Goal: Task Accomplishment & Management: Use online tool/utility

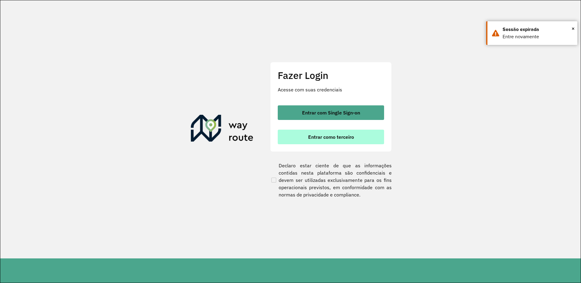
click at [326, 139] on span "Entrar como terceiro" at bounding box center [331, 137] width 46 height 5
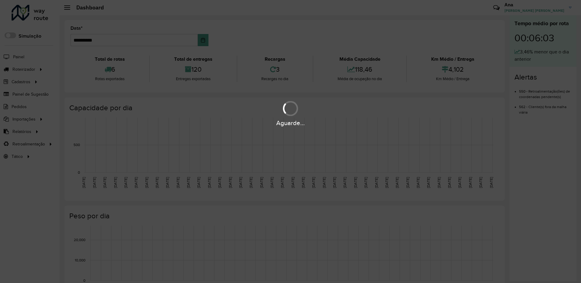
click at [33, 70] on div "Aguarde..." at bounding box center [290, 141] width 581 height 283
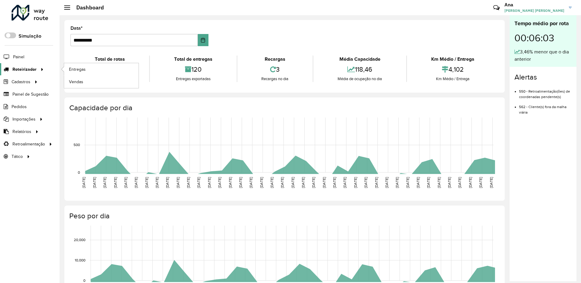
click at [33, 70] on span "Roteirizador" at bounding box center [24, 69] width 24 height 6
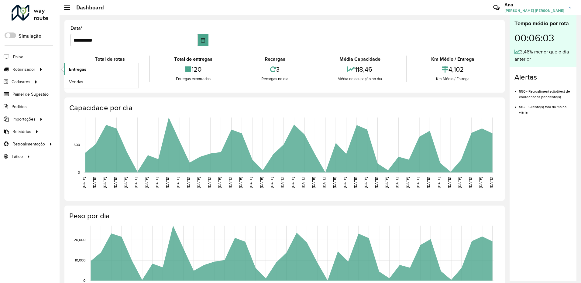
click at [80, 66] on span "Entregas" at bounding box center [77, 69] width 17 height 6
click at [33, 70] on span "Roteirizador" at bounding box center [24, 69] width 24 height 6
click at [82, 70] on span "Entregas" at bounding box center [77, 69] width 17 height 6
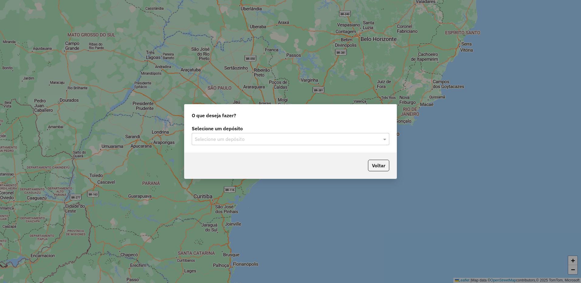
click at [206, 135] on div "Selecione um depósito" at bounding box center [290, 139] width 197 height 12
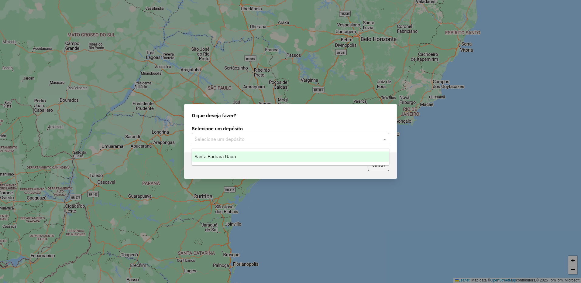
click at [218, 157] on span "Santa Barbara Uaua" at bounding box center [214, 156] width 41 height 5
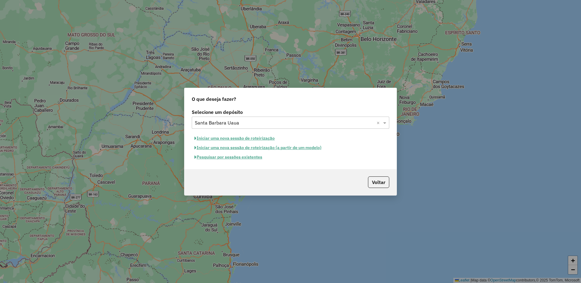
click at [234, 157] on button "Pesquisar por sessões existentes" at bounding box center [228, 156] width 73 height 9
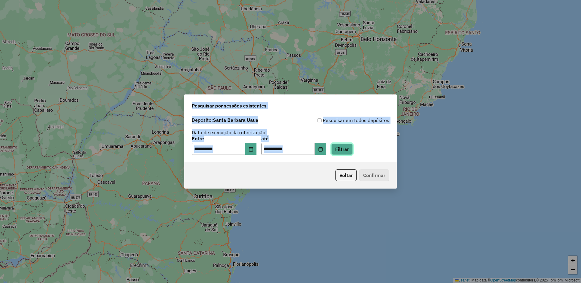
click at [352, 149] on button "Filtrar" at bounding box center [342, 149] width 22 height 12
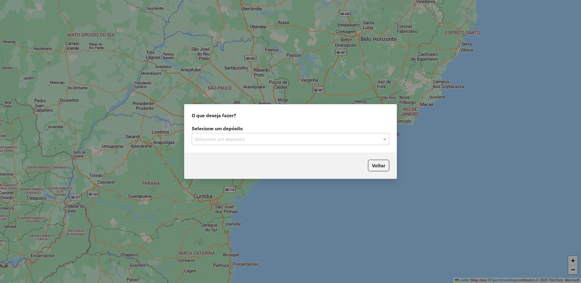
click at [293, 146] on div "Selecione um depósito Selecione um depósito" at bounding box center [290, 138] width 212 height 29
click at [258, 142] on input "text" at bounding box center [284, 139] width 179 height 7
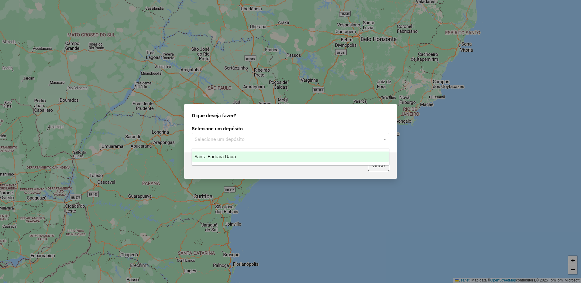
click at [236, 155] on span "Santa Barbara Uaua" at bounding box center [214, 156] width 41 height 5
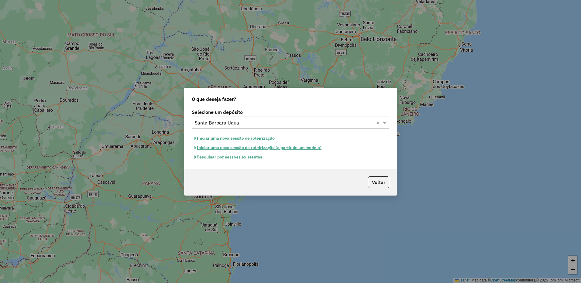
click at [255, 137] on button "Iniciar uma nova sessão de roteirização" at bounding box center [235, 138] width 86 height 9
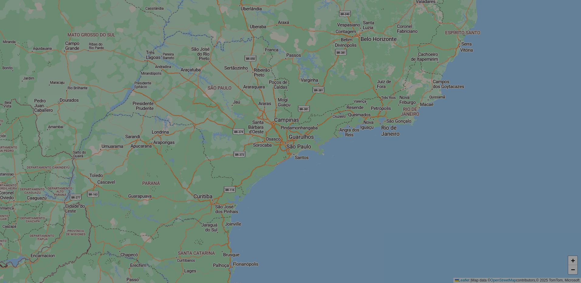
select select "*"
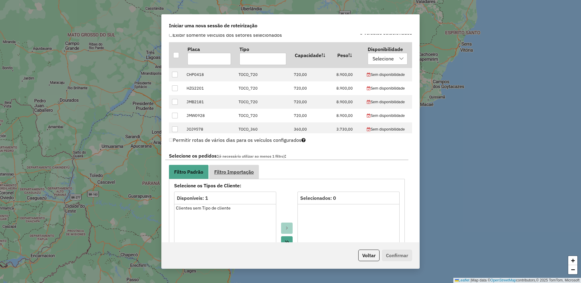
click at [236, 178] on link "Filtro Importação" at bounding box center [234, 172] width 50 height 14
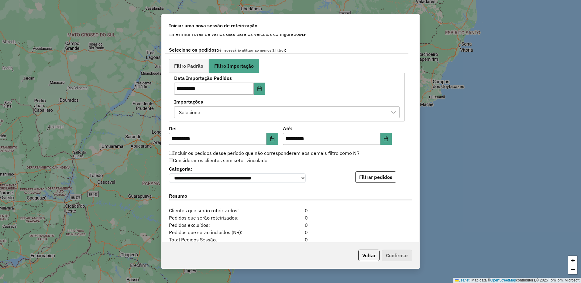
scroll to position [385, 0]
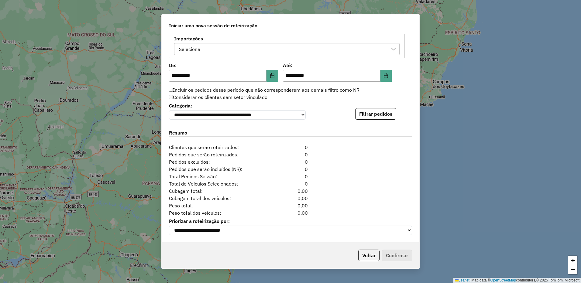
click at [371, 119] on div "**********" at bounding box center [291, 138] width 258 height 209
click at [372, 117] on button "Filtrar pedidos" at bounding box center [375, 114] width 41 height 12
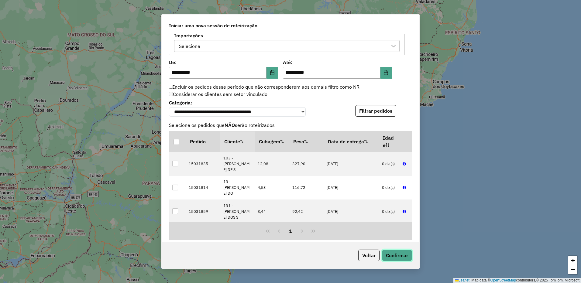
click at [399, 250] on button "Confirmar" at bounding box center [397, 256] width 30 height 12
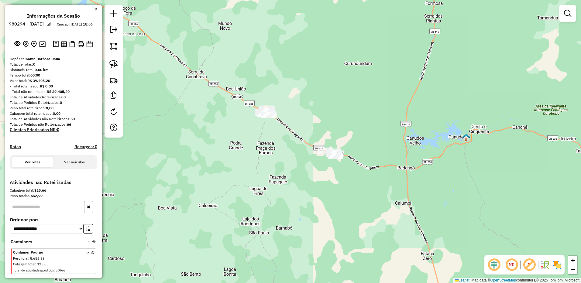
click at [116, 73] on div at bounding box center [113, 71] width 18 height 133
click at [115, 79] on img at bounding box center [113, 80] width 9 height 9
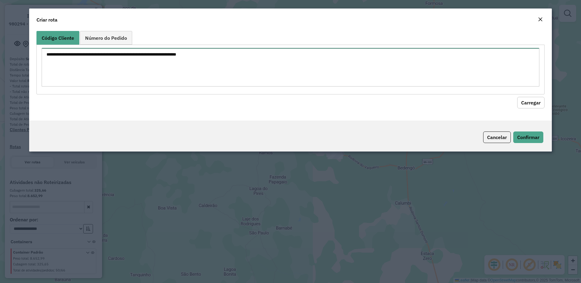
click at [145, 73] on textarea at bounding box center [291, 67] width 498 height 39
paste textarea "** ** ** *** *** *** *** *** *** *** *** *** *** *** *** *** *** *** *** *** **…"
type textarea "** ** ** *** *** *** *** *** *** *** *** *** *** *** *** *** *** *** *** *** **…"
click at [536, 106] on button "Carregar" at bounding box center [530, 103] width 27 height 12
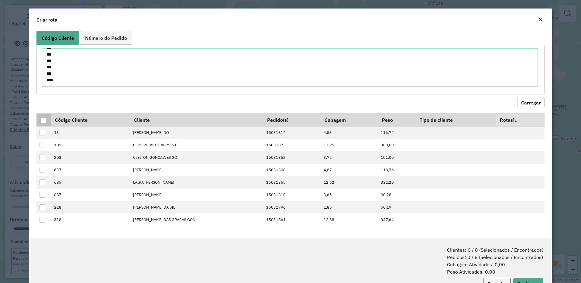
click at [45, 124] on th at bounding box center [43, 119] width 14 height 13
click at [46, 121] on div at bounding box center [43, 121] width 6 height 6
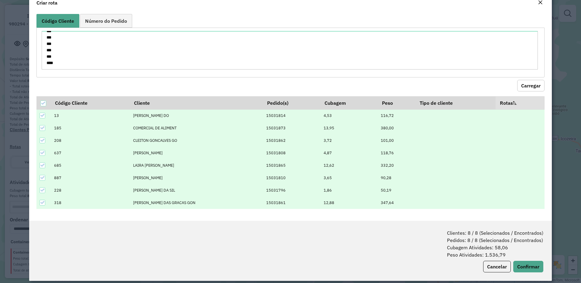
scroll to position [23, 0]
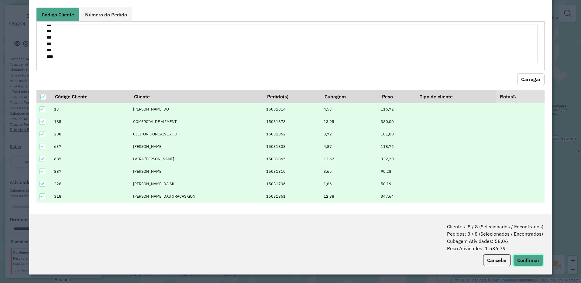
click at [526, 262] on button "Confirmar" at bounding box center [528, 261] width 30 height 12
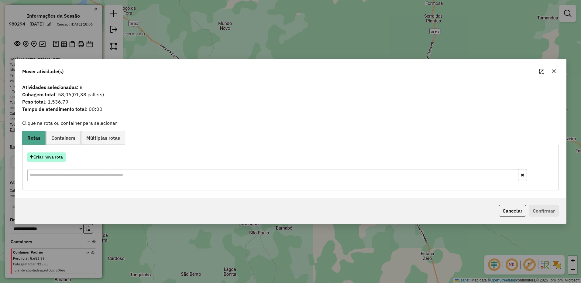
click at [51, 162] on button "Criar nova rota" at bounding box center [46, 156] width 38 height 9
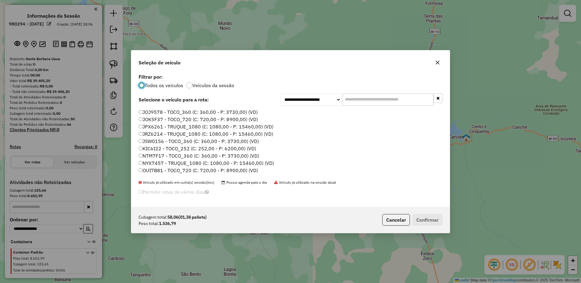
scroll to position [64, 0]
click at [143, 163] on label "SKO4E22 - TOCO_720 (C: 720,00 - P: 8900,00) (VD)" at bounding box center [199, 163] width 120 height 7
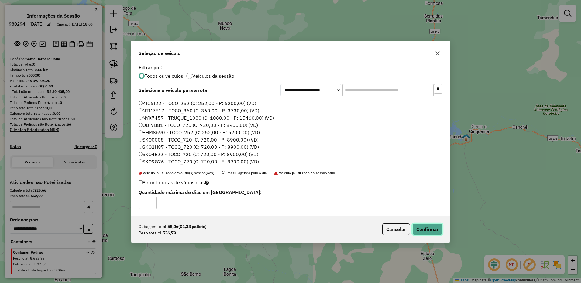
click at [427, 234] on button "Confirmar" at bounding box center [427, 230] width 30 height 12
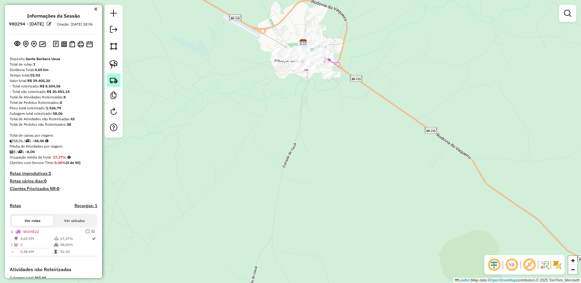
click at [110, 83] on img at bounding box center [113, 80] width 9 height 9
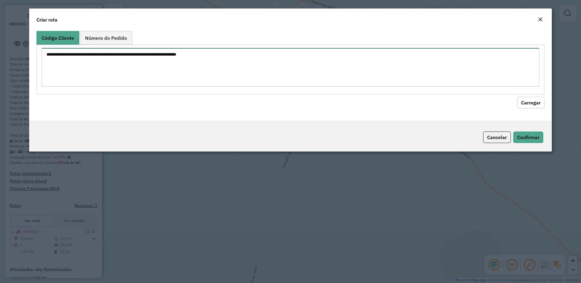
click at [128, 69] on textarea at bounding box center [291, 67] width 498 height 39
paste textarea "*** *** *** *** *** *** *** *** *** *** *** *** *** *** *** *** *** *** *** ***…"
type textarea "*** *** *** *** *** *** *** *** *** *** *** *** *** *** *** *** *** *** *** ***…"
click at [529, 102] on button "Carregar" at bounding box center [530, 103] width 27 height 12
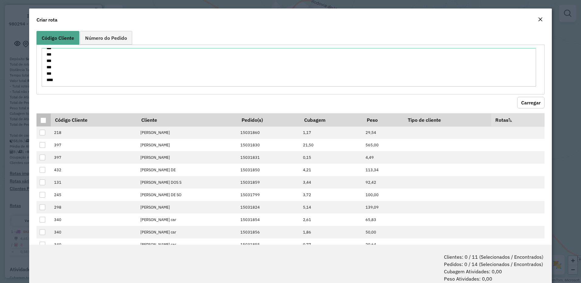
click at [46, 120] on div at bounding box center [43, 121] width 6 height 6
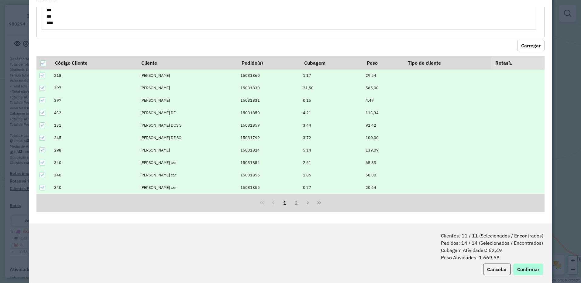
scroll to position [30, 0]
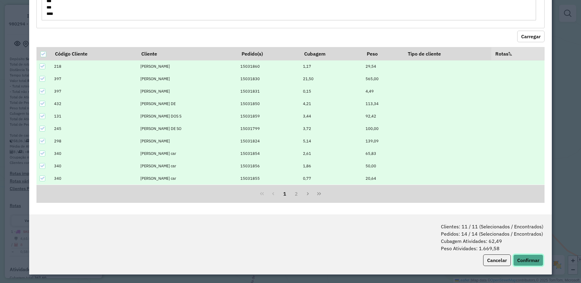
click at [532, 259] on button "Confirmar" at bounding box center [528, 261] width 30 height 12
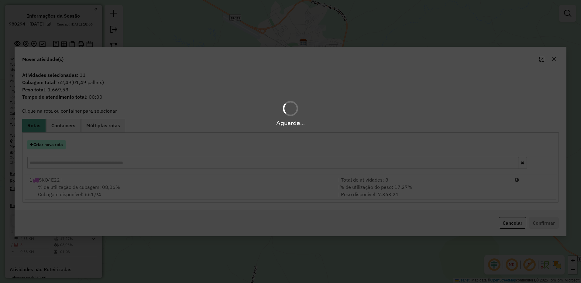
click at [56, 147] on button "Criar nova rota" at bounding box center [46, 144] width 38 height 9
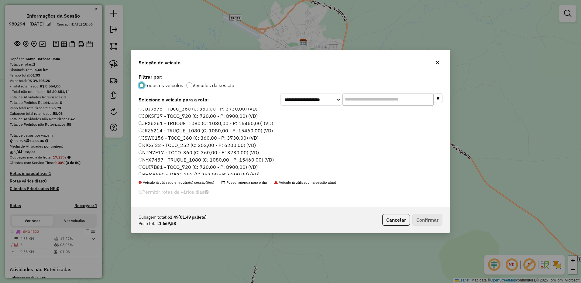
scroll to position [64, 0]
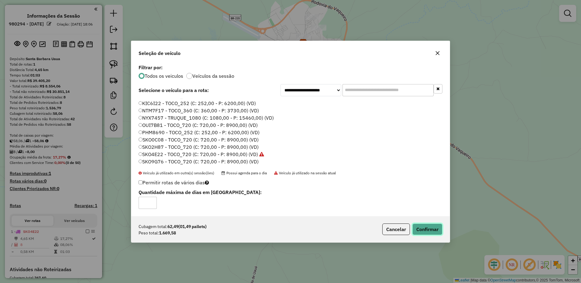
click at [423, 229] on button "Confirmar" at bounding box center [427, 230] width 30 height 12
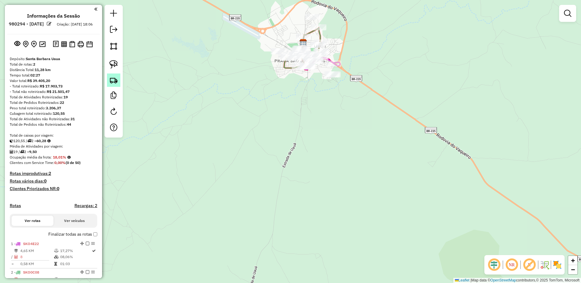
click at [117, 80] on img at bounding box center [113, 80] width 9 height 9
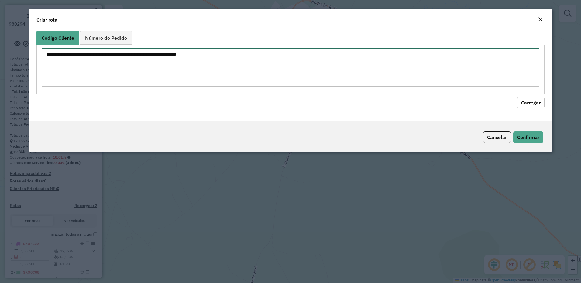
click at [127, 75] on textarea at bounding box center [291, 67] width 498 height 39
paste textarea "*** *** *** *** *** *** *** *** *** *** *** *** *** *** *** *** *** *** *** ***…"
type textarea "*** *** *** *** *** *** *** *** *** *** *** *** *** *** *** *** *** *** *** ***…"
click at [524, 99] on button "Carregar" at bounding box center [530, 103] width 27 height 12
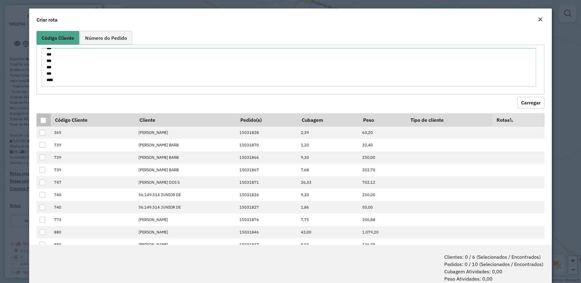
click at [45, 120] on div at bounding box center [43, 121] width 6 height 6
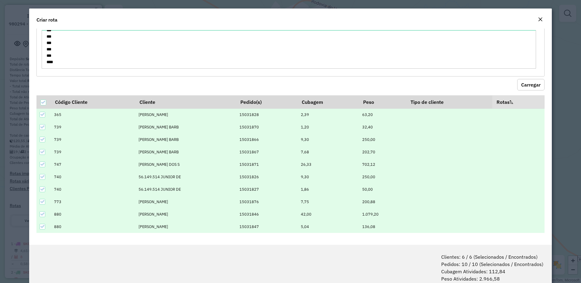
scroll to position [30, 0]
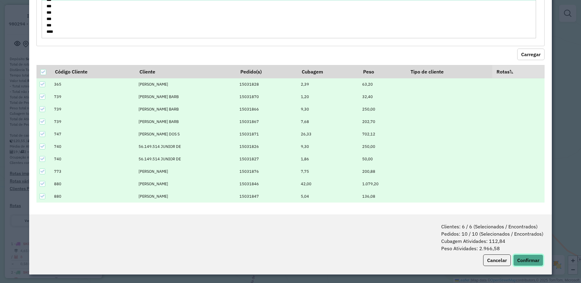
click at [517, 256] on button "Confirmar" at bounding box center [528, 261] width 30 height 12
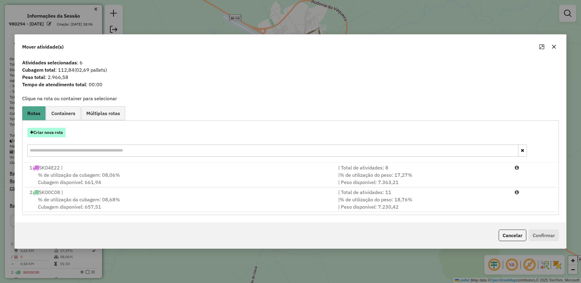
click at [59, 134] on button "Criar nova rota" at bounding box center [46, 132] width 38 height 9
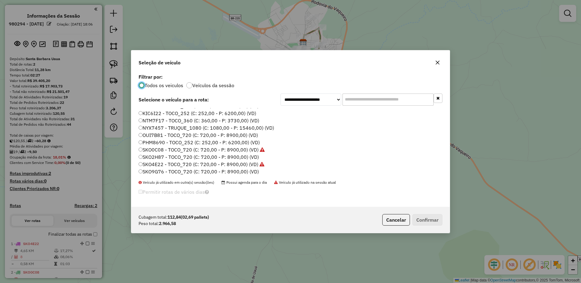
scroll to position [64, 0]
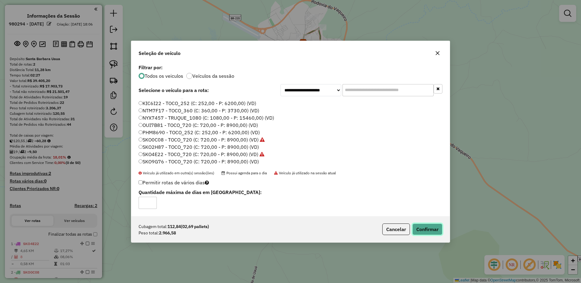
click at [427, 226] on button "Confirmar" at bounding box center [427, 230] width 30 height 12
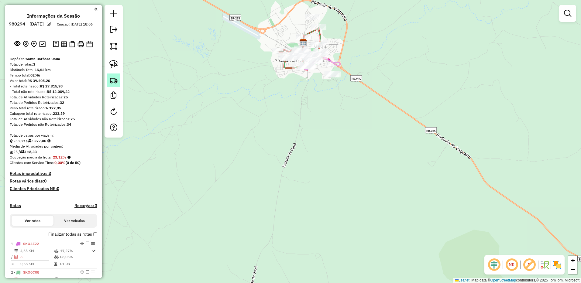
click at [117, 85] on link at bounding box center [113, 80] width 13 height 13
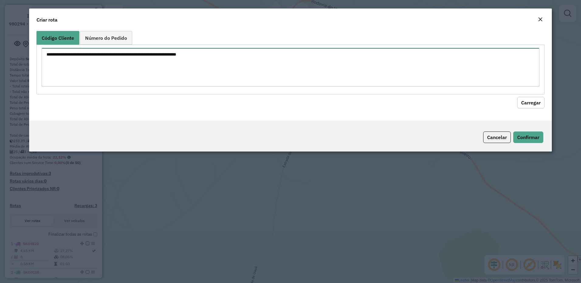
click at [146, 72] on textarea at bounding box center [291, 67] width 498 height 39
paste textarea "** ** ** ** ** ** ** ** ** ** ** ** ** ** ** ** *** *** *** *** *** *** *** ***…"
type textarea "** ** ** ** ** ** ** ** ** ** ** ** ** ** ** ** *** *** *** *** *** *** *** ***…"
click at [537, 101] on button "Carregar" at bounding box center [530, 103] width 27 height 12
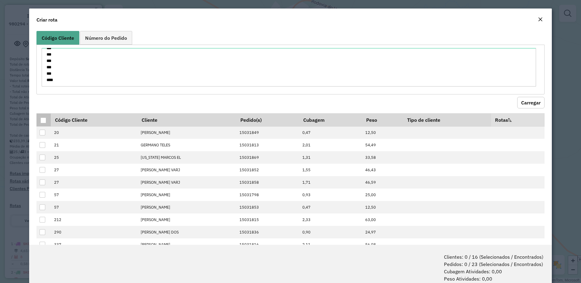
click at [44, 120] on div at bounding box center [43, 121] width 6 height 6
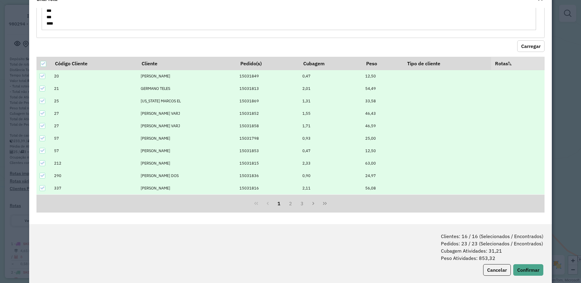
scroll to position [30, 0]
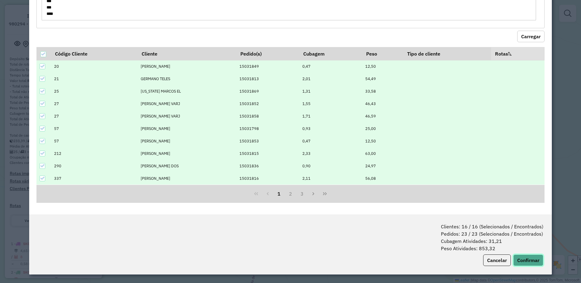
click at [526, 264] on button "Confirmar" at bounding box center [528, 261] width 30 height 12
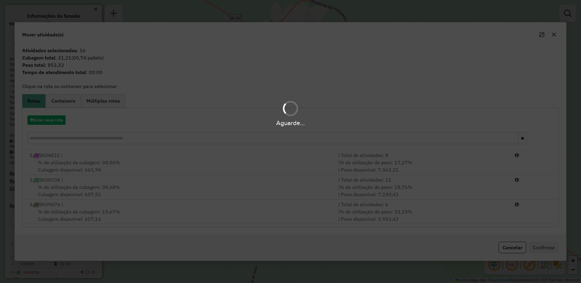
click at [38, 119] on div "Aguarde..." at bounding box center [290, 122] width 581 height 9
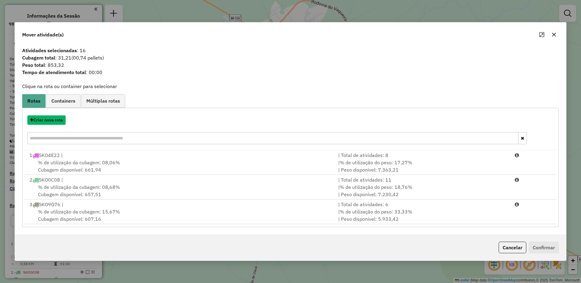
click at [38, 118] on button "Criar nova rota" at bounding box center [46, 119] width 38 height 9
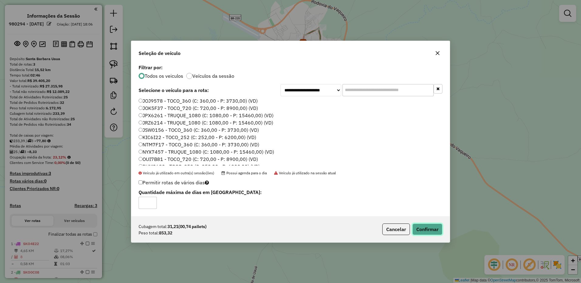
click at [421, 228] on button "Confirmar" at bounding box center [427, 230] width 30 height 12
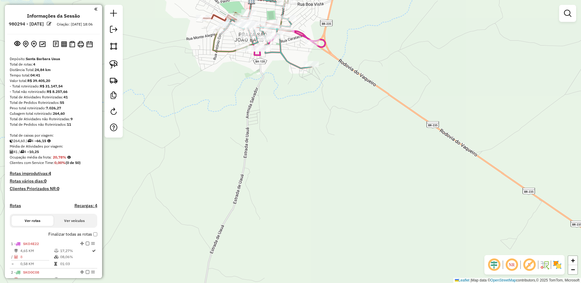
drag, startPoint x: 302, startPoint y: 91, endPoint x: 300, endPoint y: 120, distance: 28.9
click at [300, 120] on div "Janela de atendimento Grade de atendimento Capacidade Transportadoras Veículos …" at bounding box center [290, 141] width 581 height 283
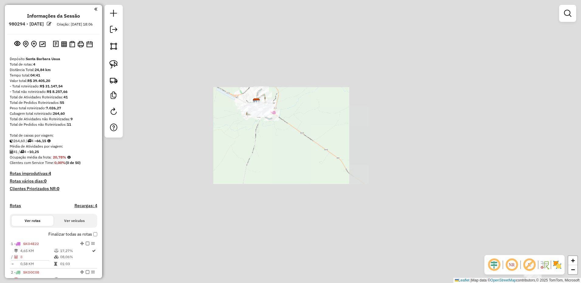
drag, startPoint x: 365, startPoint y: 180, endPoint x: 263, endPoint y: 114, distance: 121.2
click at [272, 119] on div "Janela de atendimento Grade de atendimento Capacidade Transportadoras Veículos …" at bounding box center [290, 141] width 581 height 283
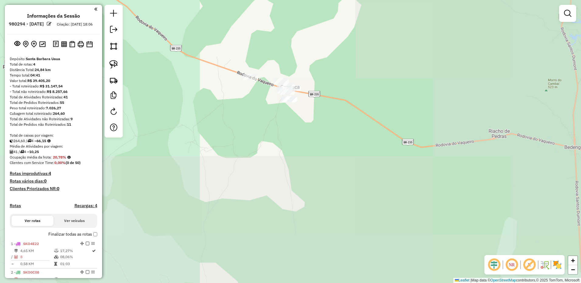
drag, startPoint x: 264, startPoint y: 138, endPoint x: 322, endPoint y: 148, distance: 59.1
click at [322, 148] on div "Janela de atendimento Grade de atendimento Capacidade Transportadoras Veículos …" at bounding box center [290, 141] width 581 height 283
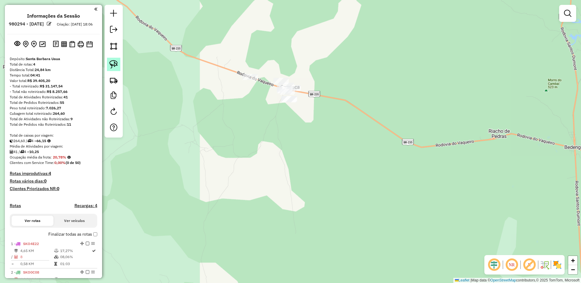
click at [109, 63] on img at bounding box center [113, 64] width 9 height 9
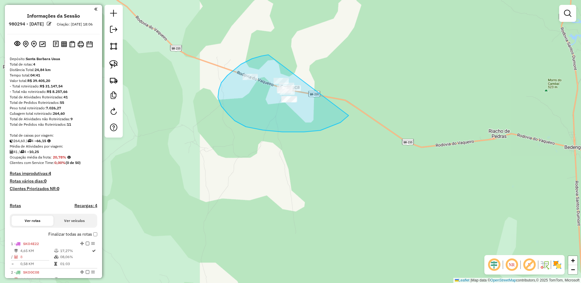
drag, startPoint x: 252, startPoint y: 59, endPoint x: 343, endPoint y: 68, distance: 91.6
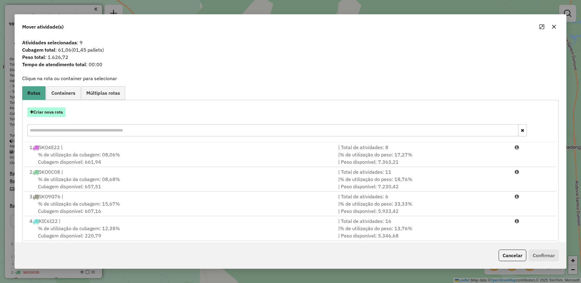
click at [60, 111] on button "Criar nova rota" at bounding box center [46, 112] width 38 height 9
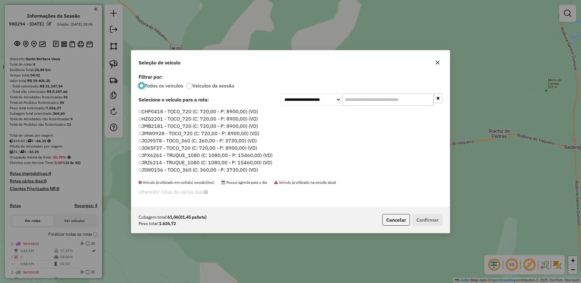
scroll to position [3, 2]
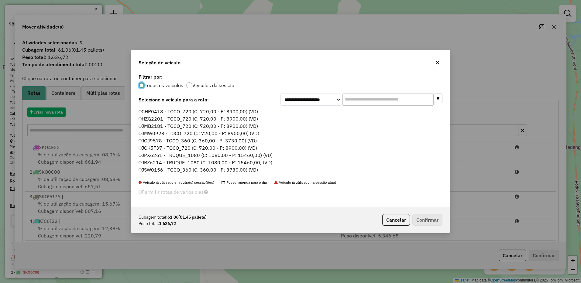
drag, startPoint x: 60, startPoint y: 111, endPoint x: 55, endPoint y: 122, distance: 12.1
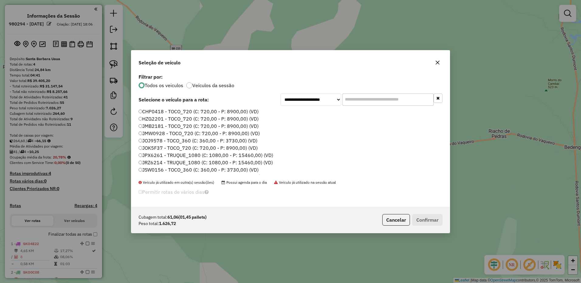
drag, startPoint x: 55, startPoint y: 122, endPoint x: 210, endPoint y: 144, distance: 156.8
click at [215, 141] on label "JOJ9578 - TOCO_360 (C: 360,00 - P: 3730,00) (VD)" at bounding box center [198, 140] width 119 height 7
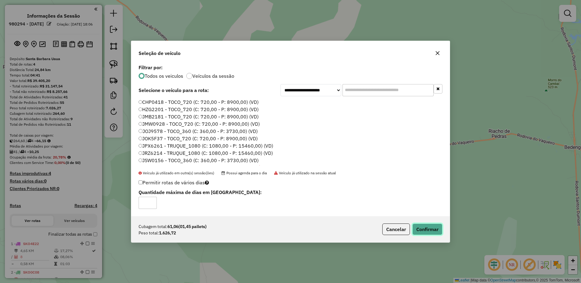
click at [430, 228] on button "Confirmar" at bounding box center [427, 230] width 30 height 12
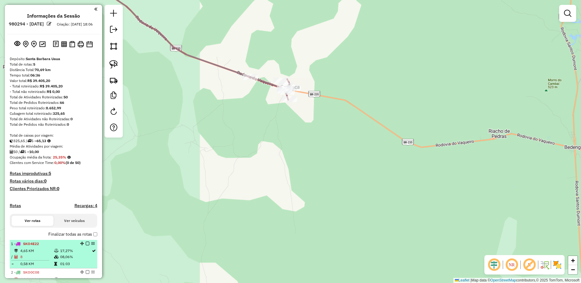
scroll to position [134, 0]
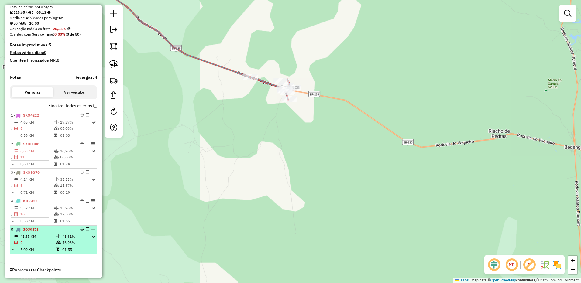
click at [49, 238] on td "45,85 KM" at bounding box center [38, 237] width 36 height 6
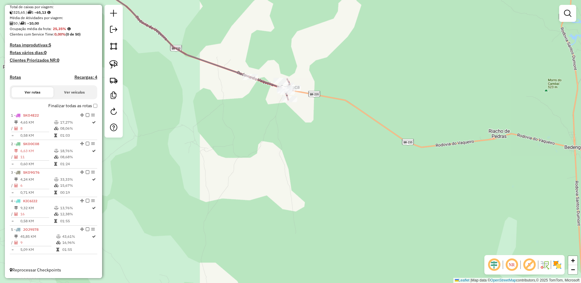
select select "**********"
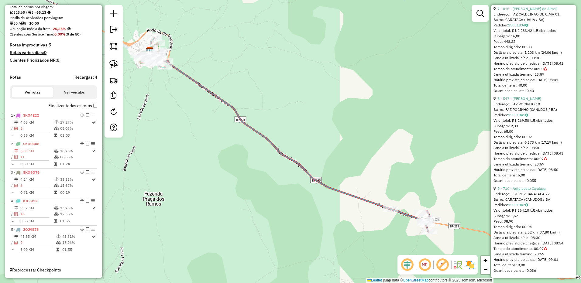
scroll to position [827, 0]
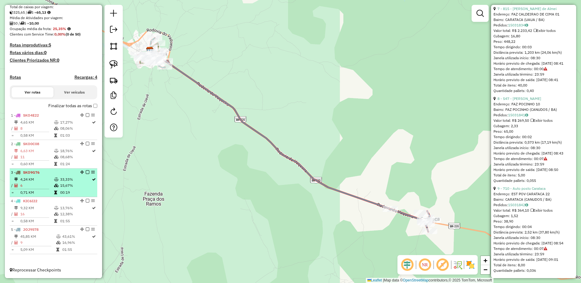
click at [39, 197] on li "3 - SKO9G76 4,24 KM 33,33% / 6 15,67% = 0,71 KM 00:19" at bounding box center [53, 183] width 87 height 29
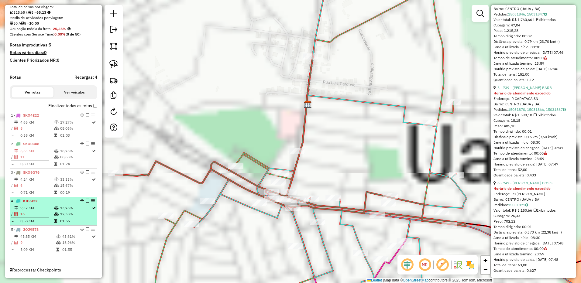
click at [48, 200] on div "4 - KIC6I22" at bounding box center [43, 200] width 64 height 5
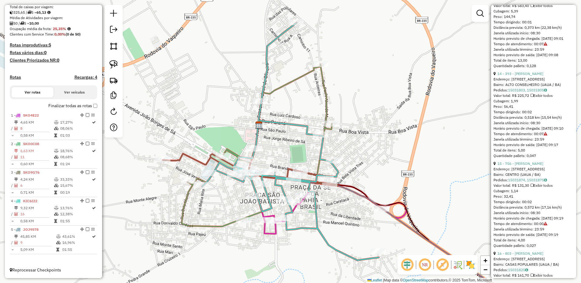
scroll to position [1501, 0]
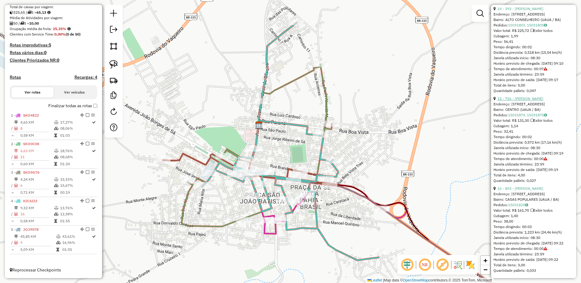
click at [514, 101] on link "15 - 756 - JOSE LUCAS" at bounding box center [520, 98] width 46 height 5
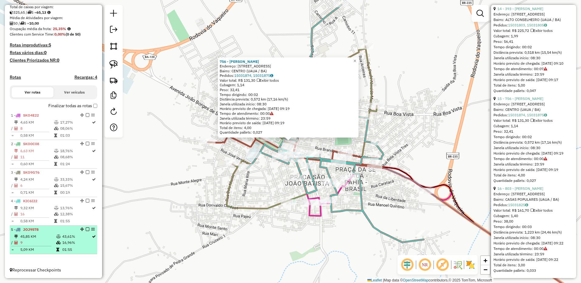
click at [48, 229] on div "5 - JOJ9578" at bounding box center [43, 229] width 64 height 5
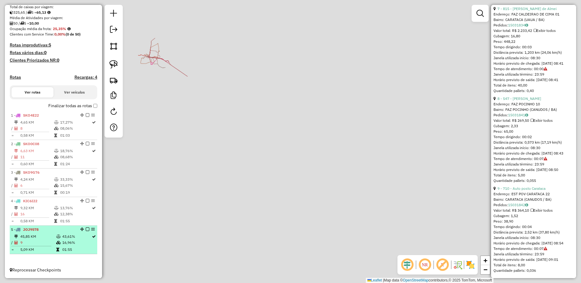
scroll to position [827, 0]
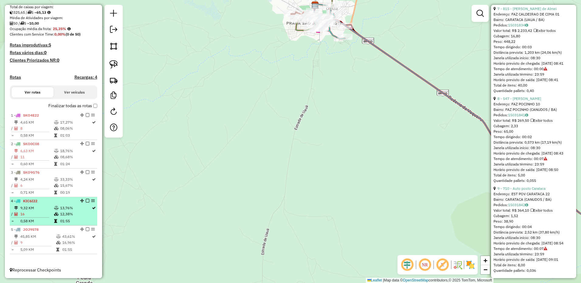
click at [37, 212] on td "16" at bounding box center [37, 214] width 34 height 6
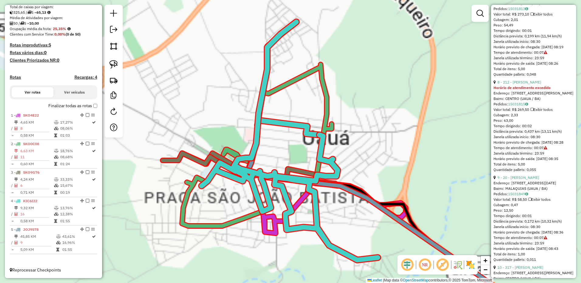
scroll to position [1501, 0]
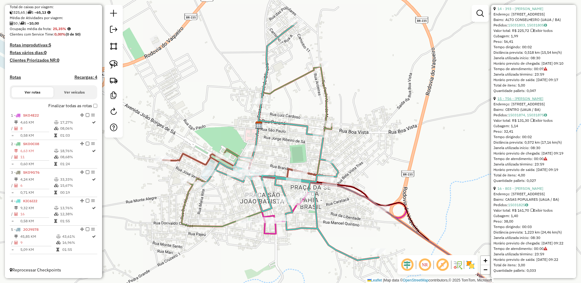
click at [504, 101] on link "15 - 756 - JOSE LUCAS" at bounding box center [520, 98] width 46 height 5
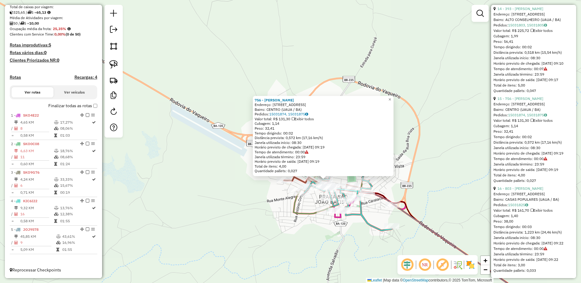
drag, startPoint x: 285, startPoint y: 182, endPoint x: 270, endPoint y: 196, distance: 20.4
click at [272, 196] on div "756 - JOSE LUCAS Endereço: R Rua Carataca 2 Bairro: CENTRO (UAUA / BA) Pedidos:…" at bounding box center [290, 141] width 581 height 283
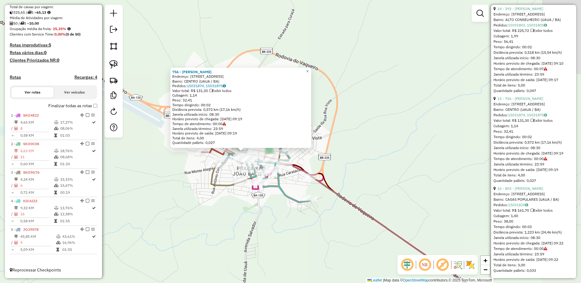
drag, startPoint x: 266, startPoint y: 225, endPoint x: 197, endPoint y: 202, distance: 73.1
click at [184, 197] on div "756 - JOSE LUCAS Endereço: R Rua Carataca 2 Bairro: CENTRO (UAUA / BA) Pedidos:…" at bounding box center [290, 141] width 581 height 283
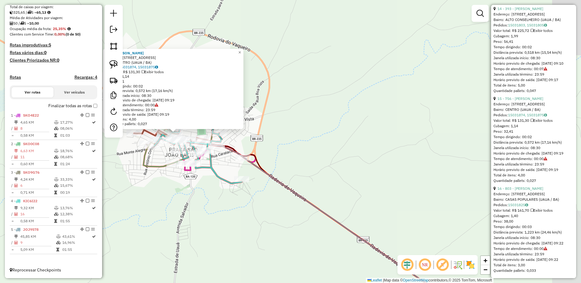
drag, startPoint x: 315, startPoint y: 233, endPoint x: 251, endPoint y: 215, distance: 66.3
click at [251, 215] on div "756 - JOSE LUCAS Endereço: R Rua Carataca 2 Bairro: CENTRO (UAUA / BA) Pedidos:…" at bounding box center [290, 141] width 581 height 283
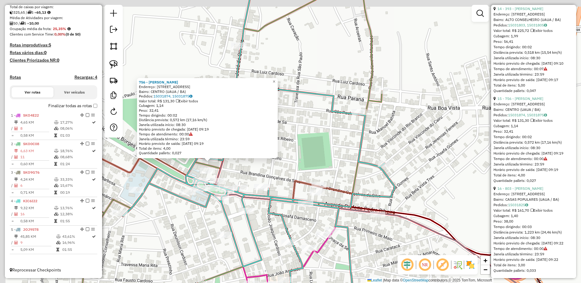
drag, startPoint x: 193, startPoint y: 153, endPoint x: 248, endPoint y: 172, distance: 57.7
click at [248, 172] on div "756 - JOSE LUCAS Endereço: R Rua Carataca 2 Bairro: CENTRO (UAUA / BA) Pedidos:…" at bounding box center [290, 141] width 581 height 283
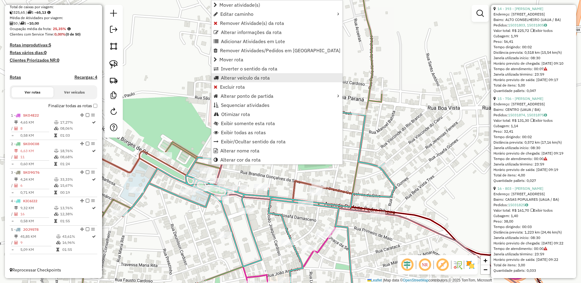
click at [249, 80] on span "Alterar veículo da rota" at bounding box center [245, 77] width 49 height 5
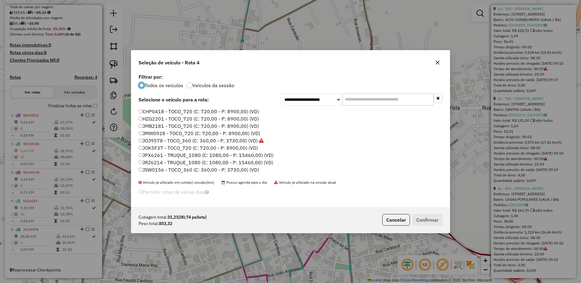
scroll to position [3, 2]
click at [395, 221] on button "Cancelar" at bounding box center [396, 220] width 28 height 12
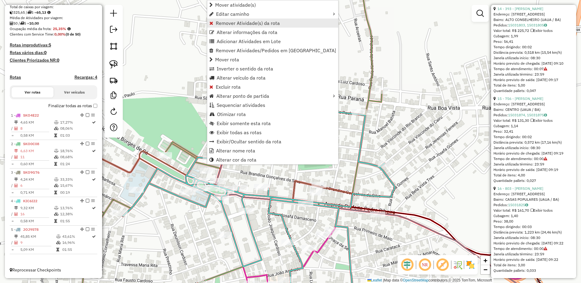
click at [237, 25] on span "Remover Atividade(s) da rota" at bounding box center [248, 23] width 64 height 5
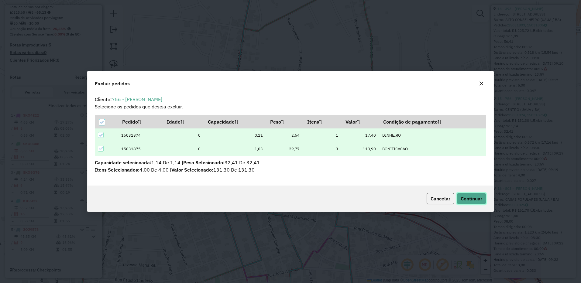
click at [475, 196] on span "Continuar" at bounding box center [471, 199] width 22 height 6
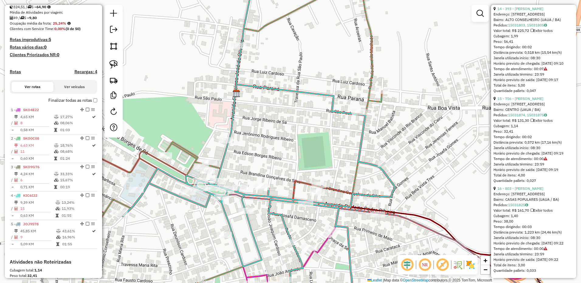
scroll to position [230, 0]
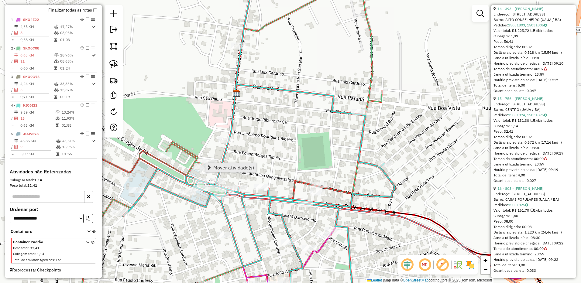
click at [214, 166] on span "Mover atividade(s)" at bounding box center [233, 167] width 41 height 5
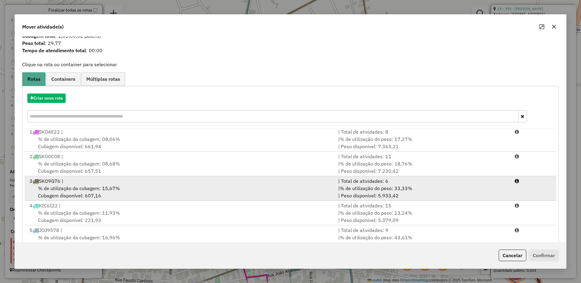
scroll to position [32, 0]
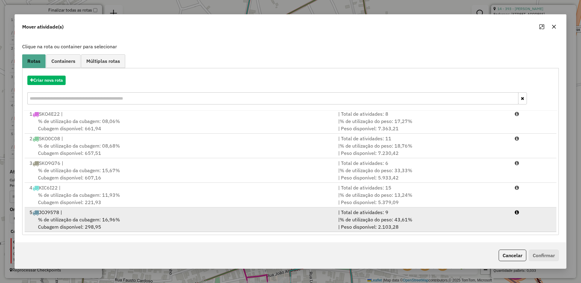
click at [119, 230] on div "% de utilização da cubagem: 16,96% Cubagem disponível: 298,95" at bounding box center [180, 223] width 309 height 15
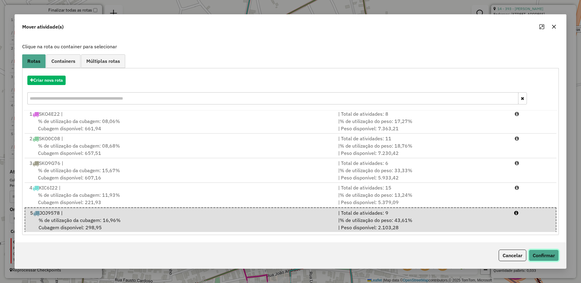
click at [542, 257] on button "Confirmar" at bounding box center [544, 256] width 30 height 12
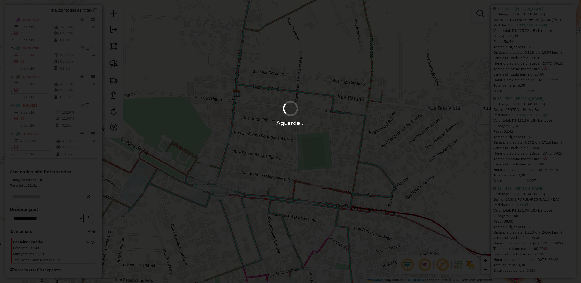
scroll to position [0, 0]
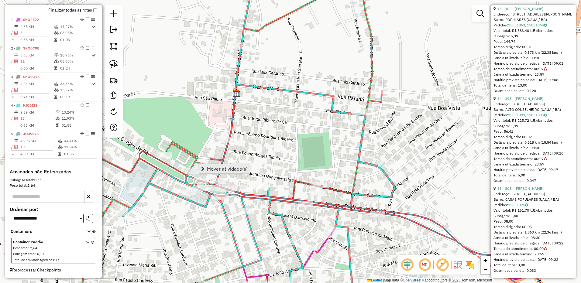
click at [200, 170] on link "Mover atividade(s)" at bounding box center [224, 168] width 51 height 9
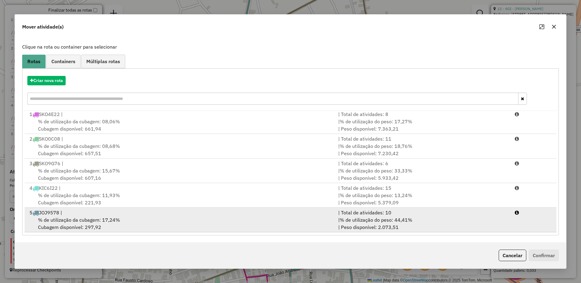
scroll to position [32, 0]
click at [103, 221] on span "% de utilização da cubagem: 17,24%" at bounding box center [79, 220] width 82 height 6
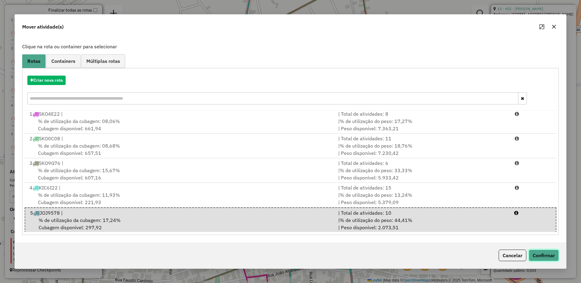
click at [537, 254] on button "Confirmar" at bounding box center [544, 256] width 30 height 12
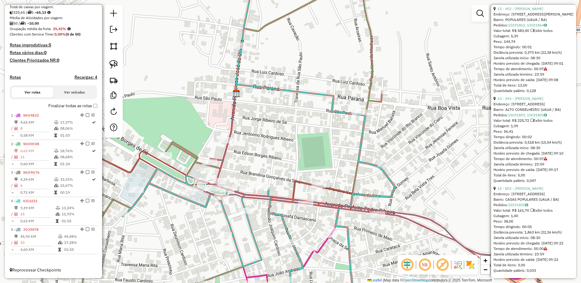
scroll to position [0, 0]
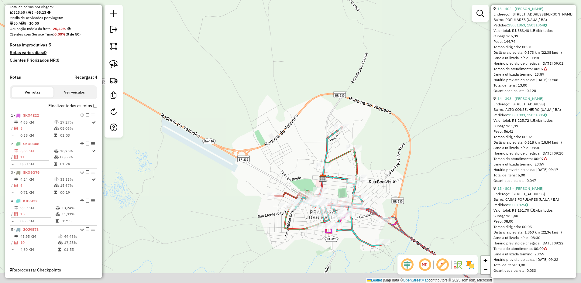
drag, startPoint x: 370, startPoint y: 231, endPoint x: 305, endPoint y: 183, distance: 80.8
click at [324, 206] on div "Janela de atendimento Grade de atendimento Capacidade Transportadoras Veículos …" at bounding box center [290, 141] width 581 height 283
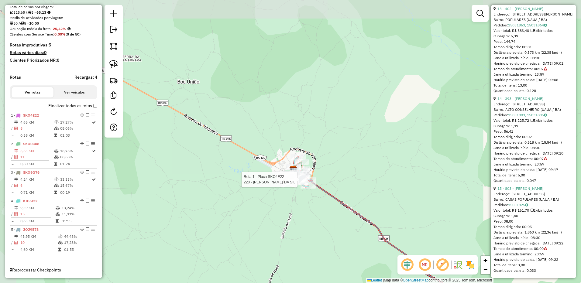
drag, startPoint x: 333, startPoint y: 224, endPoint x: 285, endPoint y: 178, distance: 66.6
click at [299, 190] on div "Rota 1 - Placa SKO4E22 228 - JAILSON NEVES DA SIL Janela de atendimento Grade d…" at bounding box center [290, 141] width 581 height 283
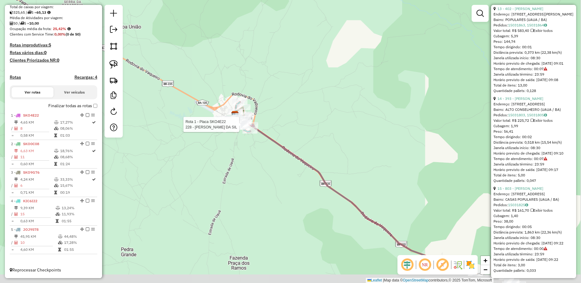
click at [287, 178] on div "Rota 1 - Placa SKO4E22 228 - JAILSON NEVES DA SIL Janela de atendimento Grade d…" at bounding box center [290, 141] width 581 height 283
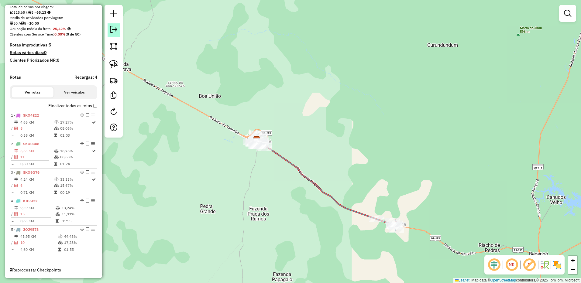
click at [114, 34] on link at bounding box center [114, 30] width 12 height 14
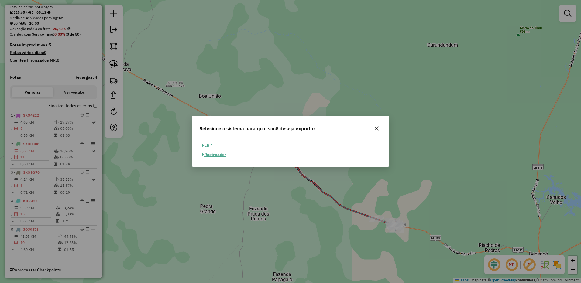
click at [206, 142] on button "ERP" at bounding box center [206, 145] width 15 height 9
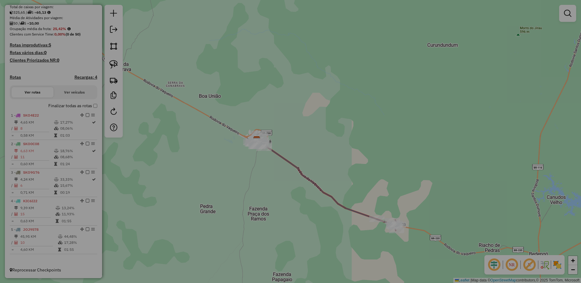
select select "**"
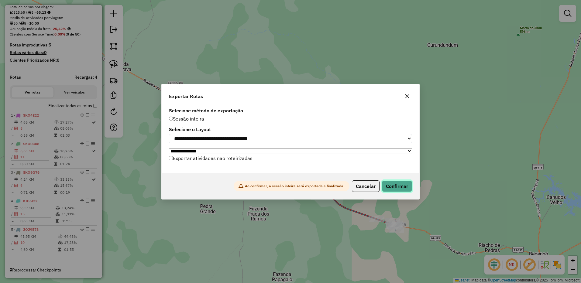
click at [389, 187] on button "Confirmar" at bounding box center [397, 186] width 30 height 12
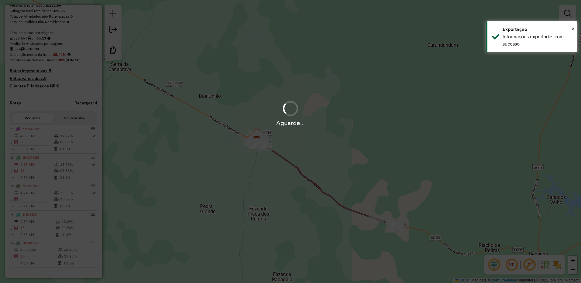
scroll to position [125, 0]
